Goal: Task Accomplishment & Management: Complete application form

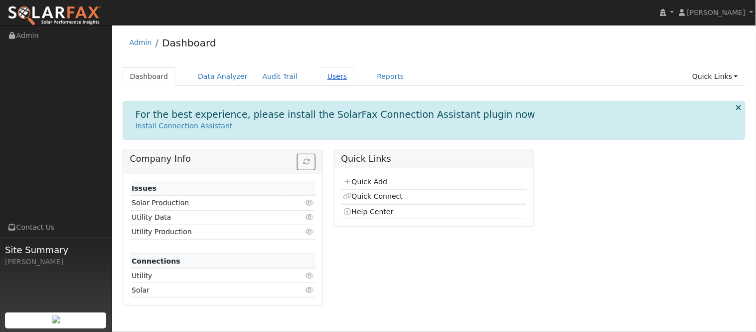
click at [324, 77] on link "Users" at bounding box center [337, 76] width 35 height 18
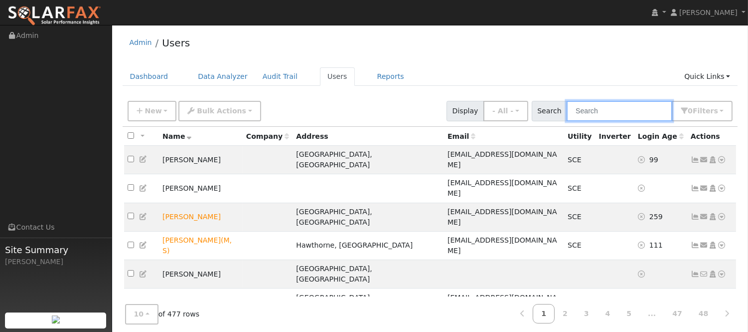
click at [589, 108] on input "text" at bounding box center [620, 111] width 106 height 20
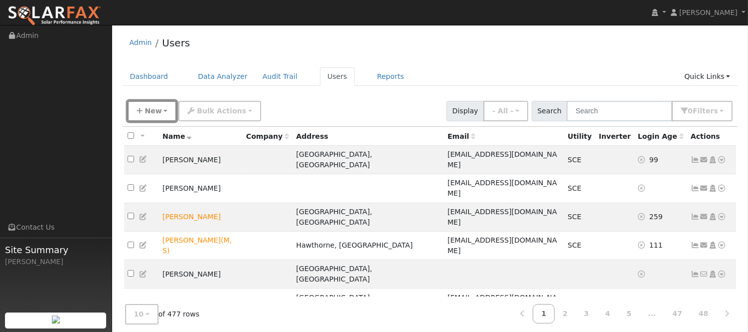
click at [159, 106] on button "New" at bounding box center [152, 111] width 49 height 20
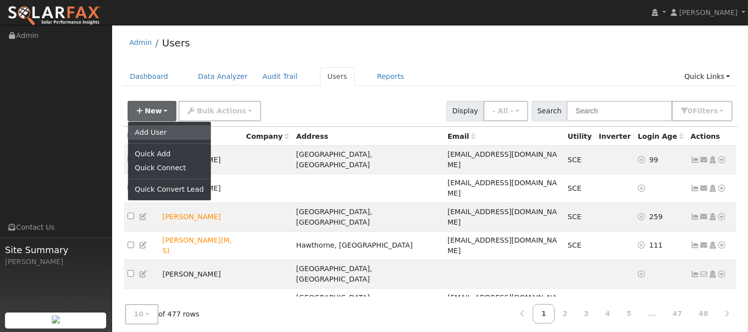
click at [167, 133] on link "Add User" at bounding box center [169, 132] width 83 height 14
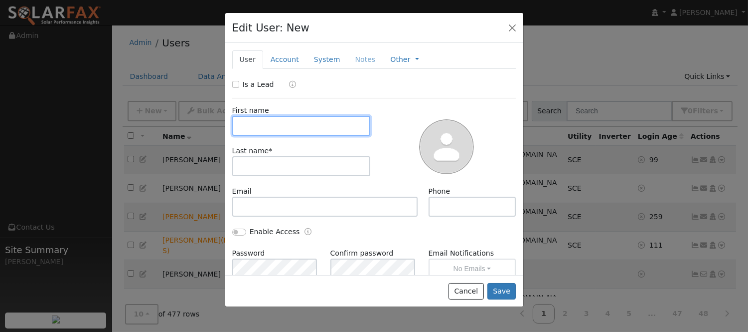
paste input "[PERSON_NAME]"
click at [270, 123] on input "[PERSON_NAME]" at bounding box center [301, 126] width 139 height 20
type input "Erika"
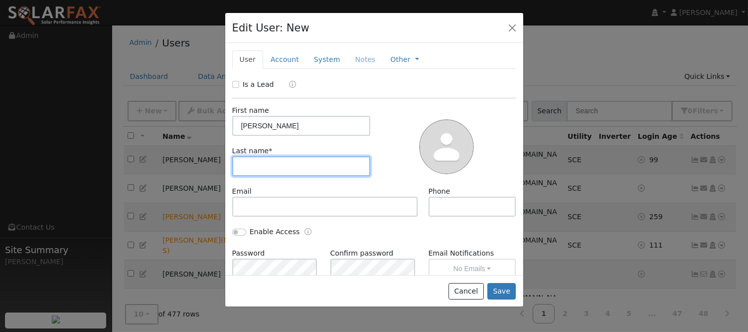
click at [303, 162] on input "text" at bounding box center [301, 166] width 139 height 20
paste input "Lopez"
type input "Lopez"
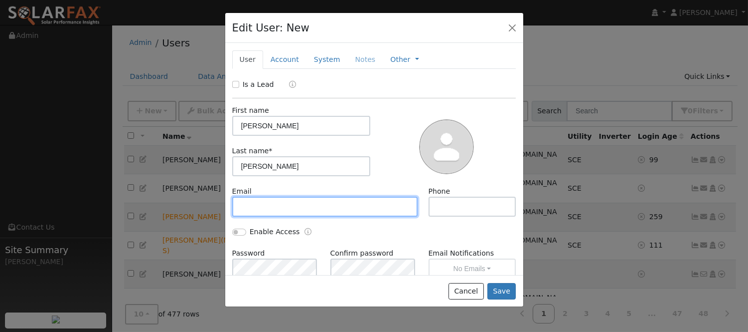
click at [295, 198] on input "text" at bounding box center [325, 206] width 186 height 20
paste input "[EMAIL_ADDRESS][DOMAIN_NAME]"
type input "[EMAIL_ADDRESS][DOMAIN_NAME]"
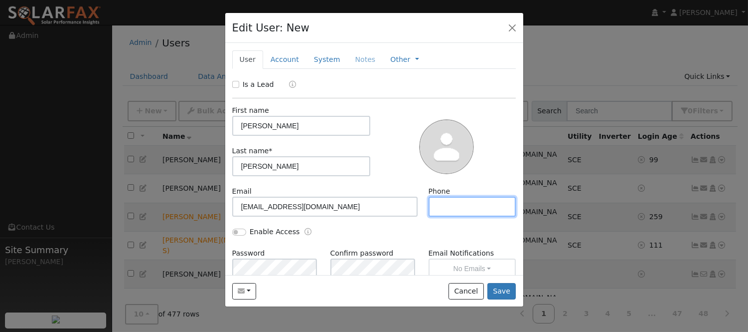
click at [449, 204] on input "text" at bounding box center [473, 206] width 88 height 20
paste input "(323) 592-1886"
type input "(323) 592-1886"
click at [283, 58] on link "Account" at bounding box center [284, 59] width 43 height 18
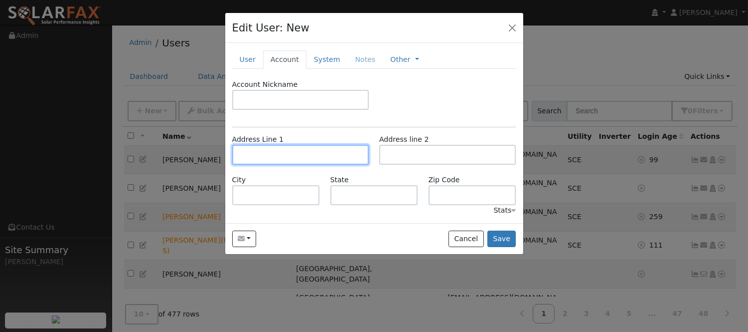
click at [273, 151] on input "text" at bounding box center [300, 155] width 137 height 20
paste input "8746 Redondo Ave"
type input "[STREET_ADDRESS]"
type input "Hesperia"
type input "CA"
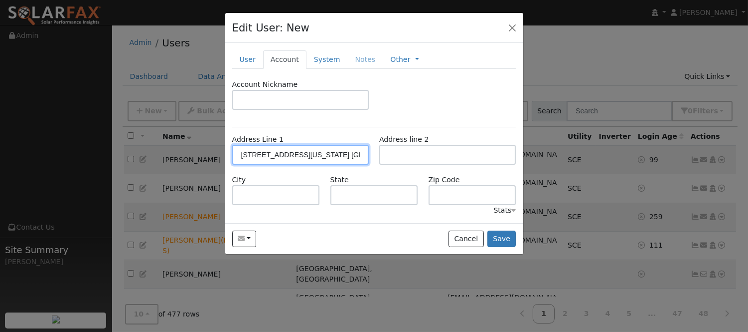
type input "92344"
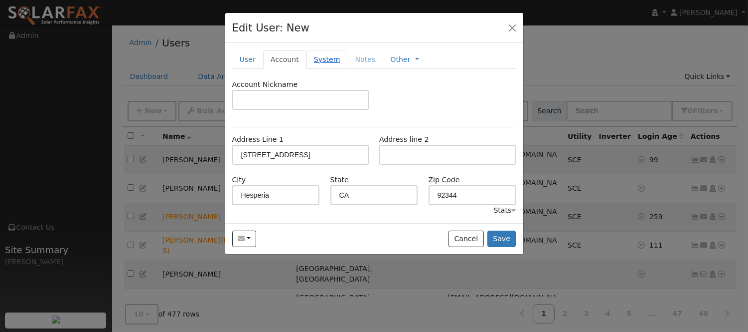
click at [324, 61] on link "System" at bounding box center [327, 59] width 41 height 18
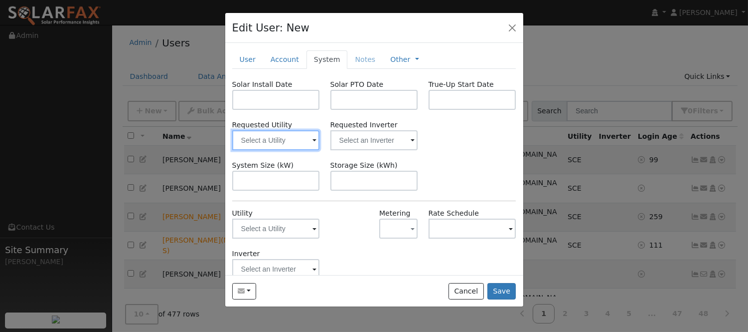
click at [290, 136] on input "text" at bounding box center [276, 140] width 88 height 20
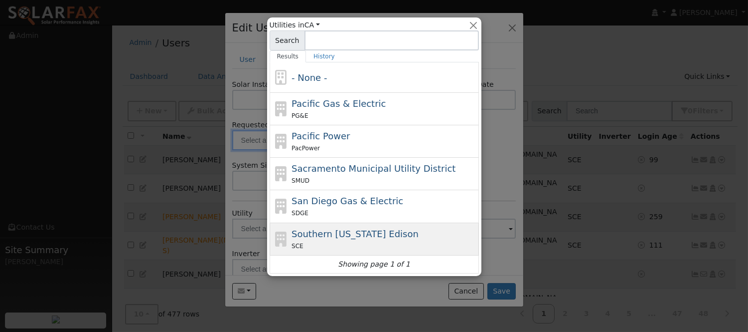
click at [400, 234] on div "Southern California Edison SCE" at bounding box center [384, 239] width 185 height 24
type input "Southern California Edison"
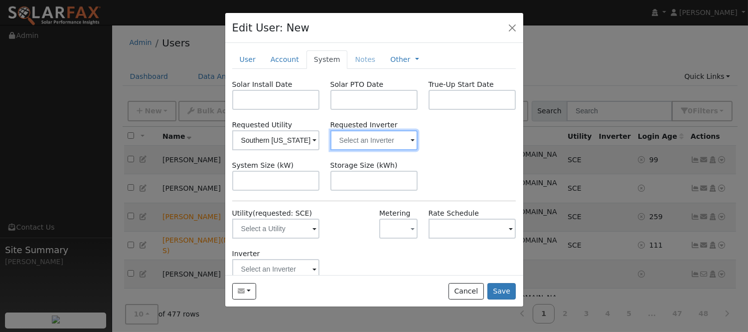
click at [387, 144] on input "text" at bounding box center [375, 140] width 88 height 20
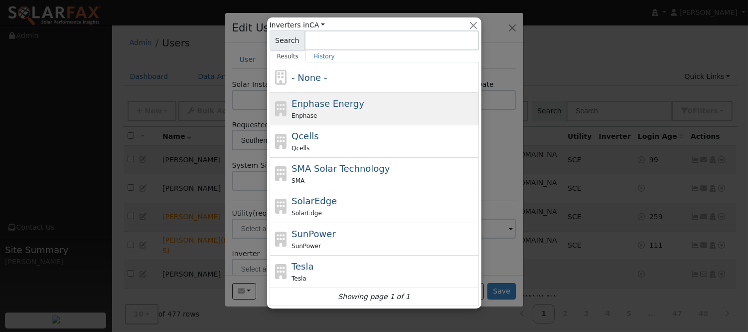
click at [368, 106] on div "Enphase Energy Enphase" at bounding box center [384, 109] width 185 height 24
type input "Enphase Energy"
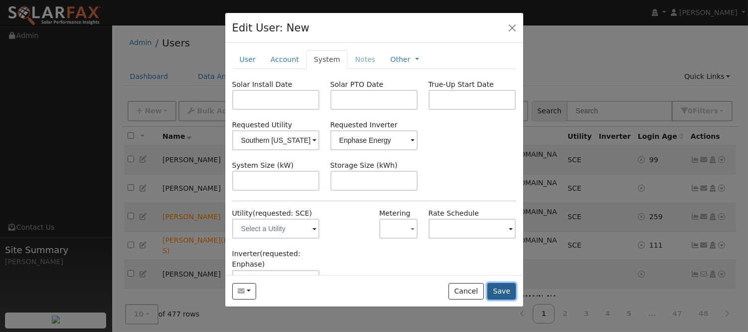
click at [500, 293] on button "Save" at bounding box center [502, 291] width 29 height 17
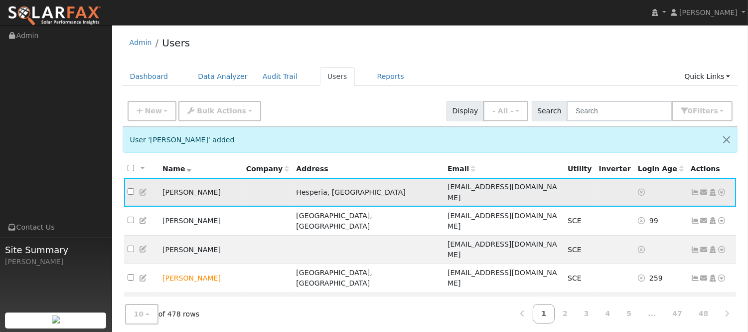
click at [702, 188] on icon at bounding box center [704, 191] width 9 height 7
click at [684, 207] on link "Send Email..." at bounding box center [673, 209] width 69 height 14
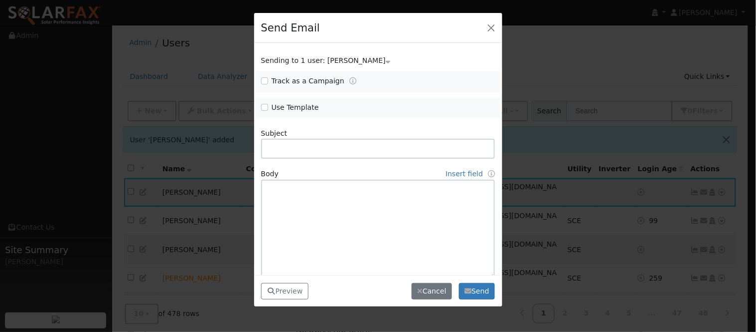
click at [260, 106] on div "Use Template" at bounding box center [317, 107] width 122 height 11
click at [265, 107] on input "Use Template" at bounding box center [264, 107] width 7 height 7
checkbox input "true"
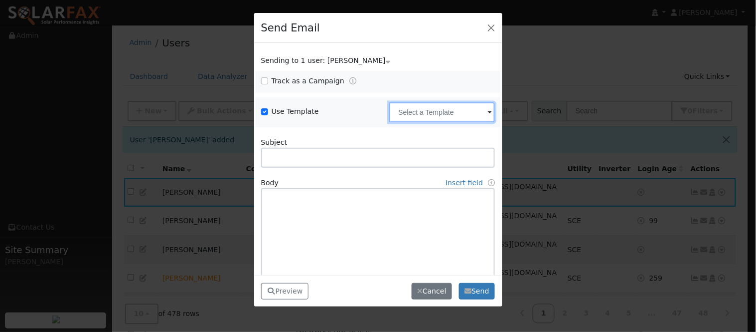
click at [412, 114] on input "text" at bounding box center [442, 112] width 106 height 20
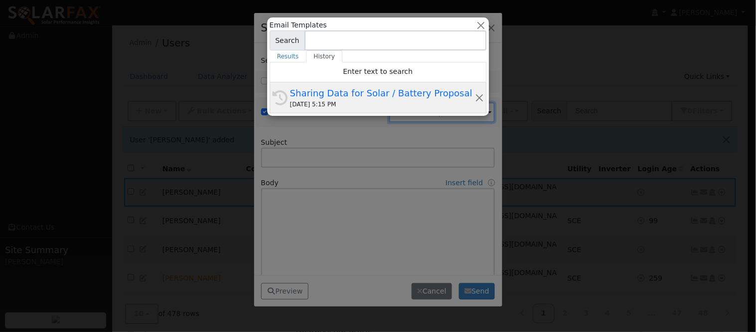
click at [383, 100] on div "09/04/2025 5:15 PM" at bounding box center [382, 104] width 185 height 9
type input "Sharing Data for Solar / Battery Proposal"
type textarea "Dear {user_fname}, Below is a link to share your electricity consumption data w…"
type input "SolarFax <solarfax@solardatapros.com>"
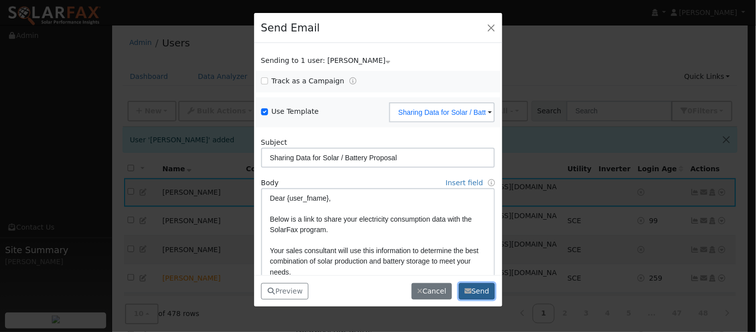
click at [483, 294] on button "Send" at bounding box center [477, 291] width 36 height 17
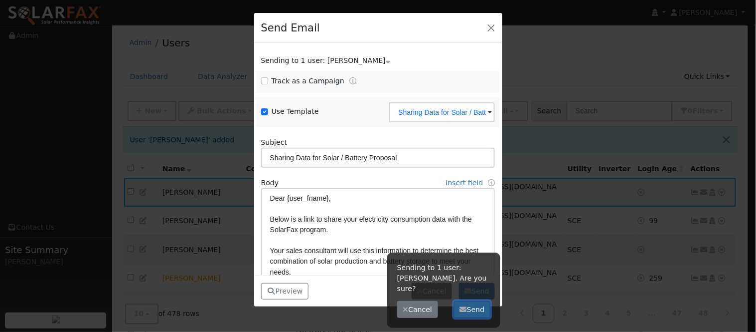
click at [469, 301] on button "Send" at bounding box center [472, 309] width 36 height 17
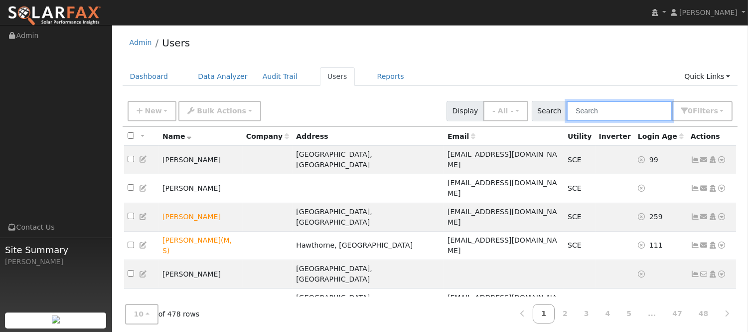
click at [612, 113] on input "text" at bounding box center [620, 111] width 106 height 20
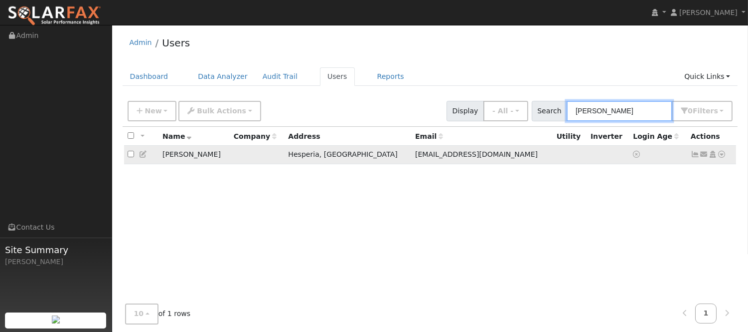
type input "[PERSON_NAME]"
click at [695, 155] on icon at bounding box center [695, 154] width 9 height 7
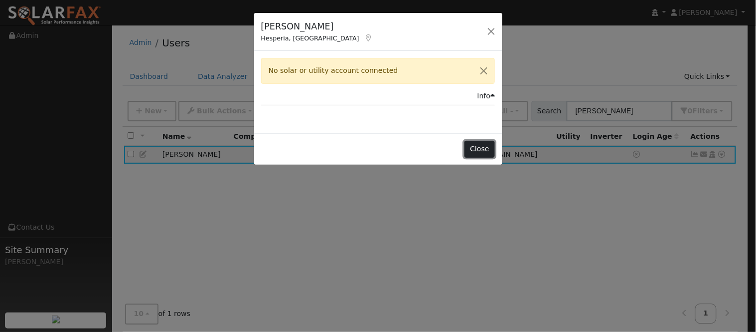
click at [492, 148] on button "Close" at bounding box center [480, 149] width 30 height 17
